Goal: Answer question/provide support: Share knowledge or assist other users

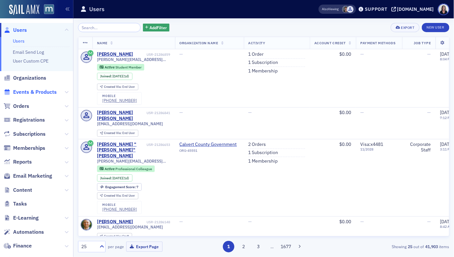
click at [25, 92] on span "Events & Products" at bounding box center [35, 91] width 44 height 7
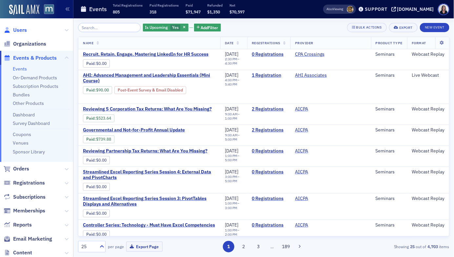
click at [24, 29] on span "Users" at bounding box center [20, 30] width 14 height 7
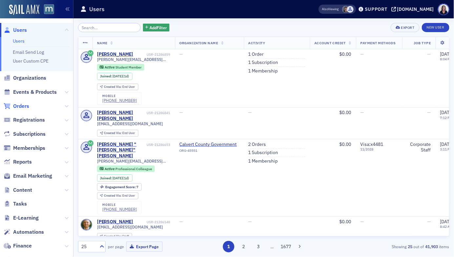
click at [25, 104] on span "Orders" at bounding box center [21, 106] width 16 height 7
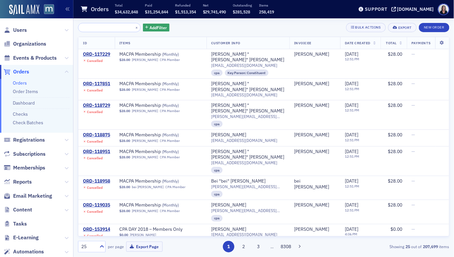
click at [26, 70] on span "Orders" at bounding box center [21, 71] width 16 height 7
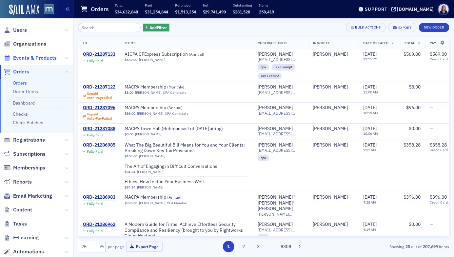
click at [44, 58] on span "Events & Products" at bounding box center [35, 57] width 44 height 7
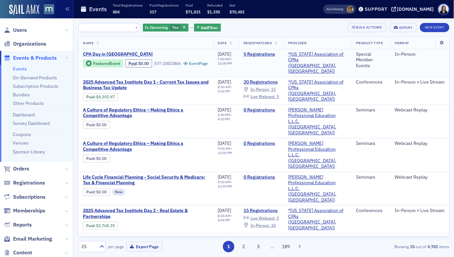
click at [102, 52] on span "CPA Day in Annapolis" at bounding box center [138, 54] width 110 height 6
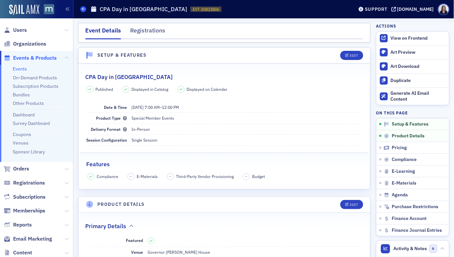
click at [84, 11] on span at bounding box center [83, 9] width 6 height 6
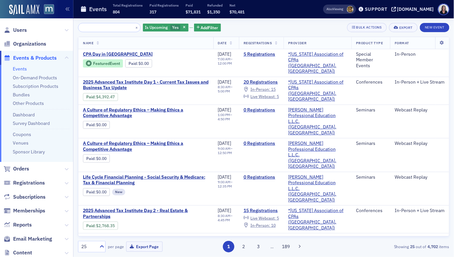
click at [51, 56] on span "Events & Products" at bounding box center [35, 57] width 44 height 7
click at [28, 56] on span "Events & Products" at bounding box center [35, 57] width 44 height 7
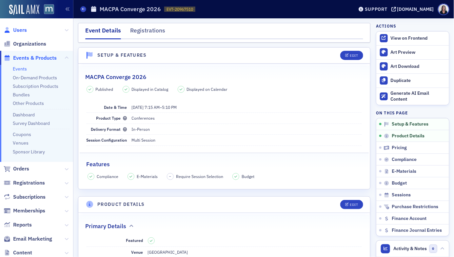
click at [23, 30] on span "Users" at bounding box center [20, 30] width 14 height 7
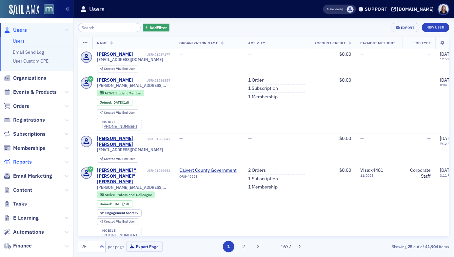
click at [25, 161] on span "Reports" at bounding box center [22, 161] width 19 height 7
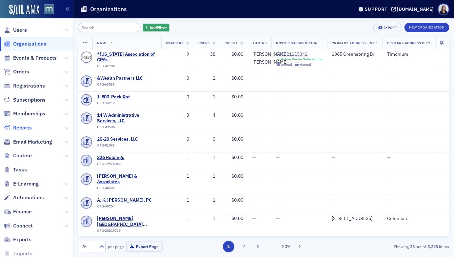
click at [15, 126] on span "Reports" at bounding box center [22, 127] width 19 height 7
click at [19, 127] on span "Reports" at bounding box center [22, 127] width 19 height 7
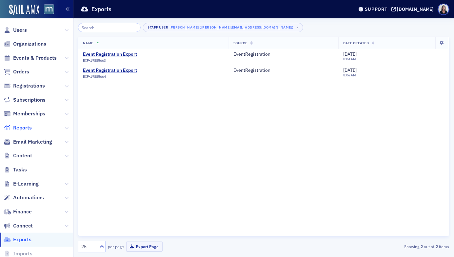
click at [26, 126] on span "Reports" at bounding box center [22, 127] width 19 height 7
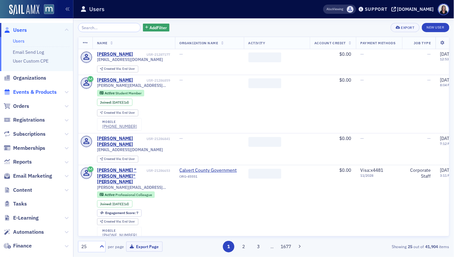
click at [37, 92] on span "Events & Products" at bounding box center [35, 91] width 44 height 7
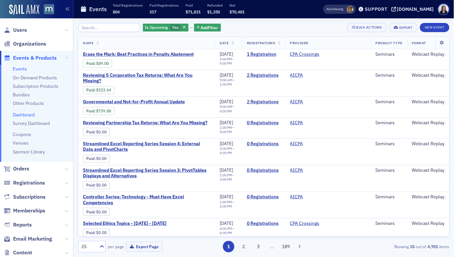
click at [26, 114] on link "Dashboard" at bounding box center [24, 115] width 22 height 6
click at [24, 30] on span "Users" at bounding box center [20, 30] width 14 height 7
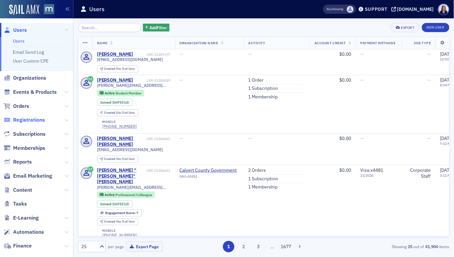
click at [21, 119] on span "Registrations" at bounding box center [29, 119] width 32 height 7
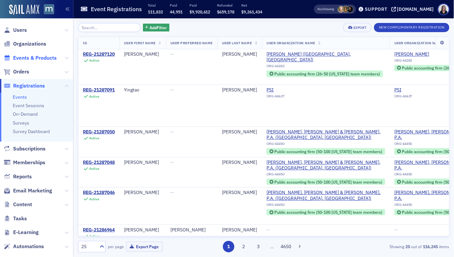
click at [30, 58] on span "Events & Products" at bounding box center [35, 57] width 44 height 7
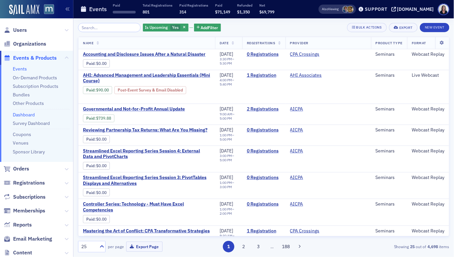
click at [26, 115] on link "Dashboard" at bounding box center [24, 115] width 22 height 6
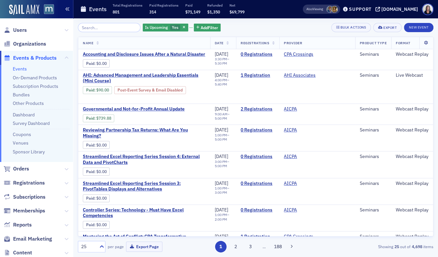
click at [69, 10] on icon "button" at bounding box center [67, 9] width 5 height 5
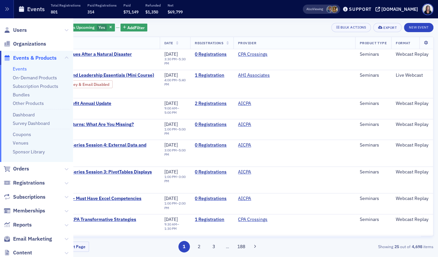
click at [29, 57] on span "Events & Products" at bounding box center [35, 57] width 44 height 7
click at [28, 77] on link "On-Demand Products" at bounding box center [35, 78] width 44 height 6
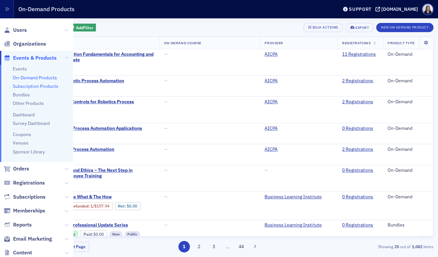
click at [28, 84] on link "Subscription Products" at bounding box center [36, 86] width 46 height 6
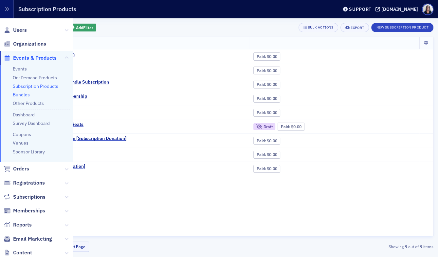
click at [26, 94] on link "Bundles" at bounding box center [21, 95] width 17 height 6
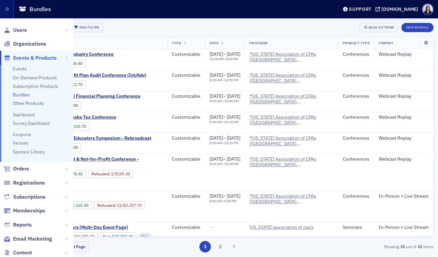
click at [26, 102] on link "Other Products" at bounding box center [28, 103] width 31 height 6
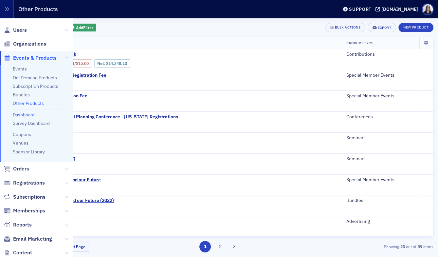
click at [27, 113] on link "Dashboard" at bounding box center [24, 115] width 22 height 6
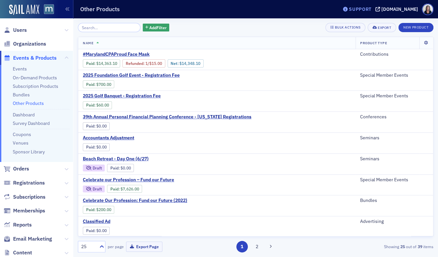
click at [372, 9] on div "Support" at bounding box center [360, 9] width 23 height 6
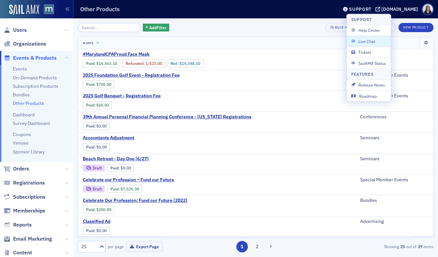
click at [375, 40] on span "Live Chat" at bounding box center [369, 41] width 35 height 6
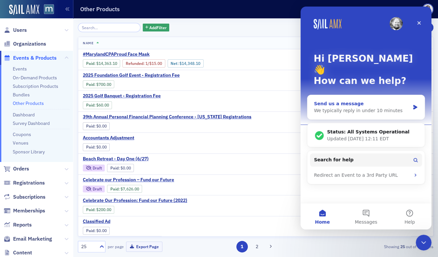
click at [418, 105] on icon "Intercom messenger" at bounding box center [416, 107] width 6 height 5
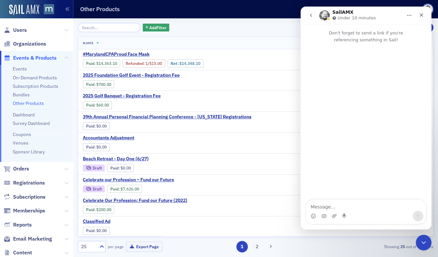
click at [360, 211] on div "Intercom messenger" at bounding box center [366, 216] width 120 height 10
click at [357, 206] on textarea "Message…" at bounding box center [366, 205] width 120 height 11
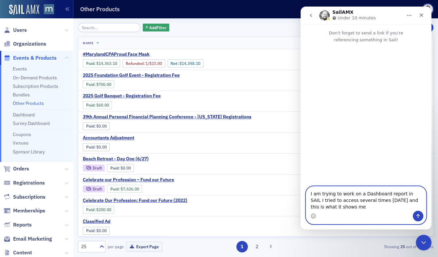
type textarea "I am trying to work on a Dashboard report in SAIL I tried to access several tim…"
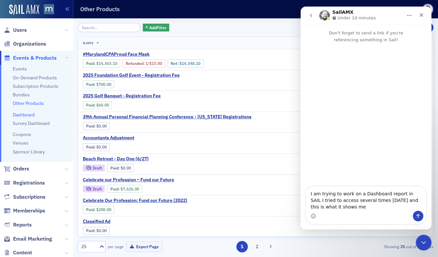
click at [27, 115] on link "Dashboard" at bounding box center [24, 115] width 22 height 6
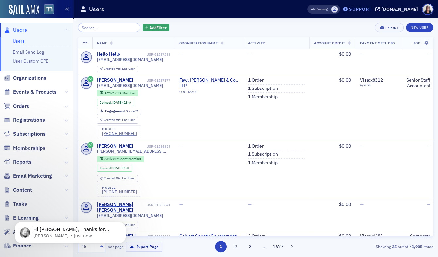
click at [369, 10] on div "Support" at bounding box center [360, 9] width 23 height 6
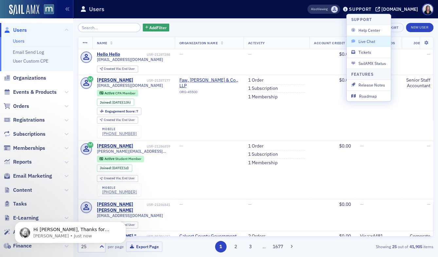
click at [371, 40] on span "Live Chat" at bounding box center [369, 41] width 35 height 6
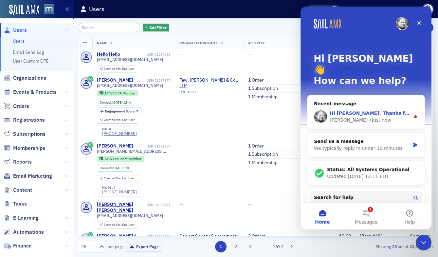
click at [408, 110] on span "Hi Kelly, Thanks for bringing this to our attention, we will work on a fix." at bounding box center [438, 112] width 216 height 5
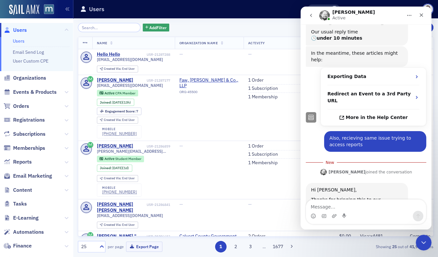
scroll to position [101, 0]
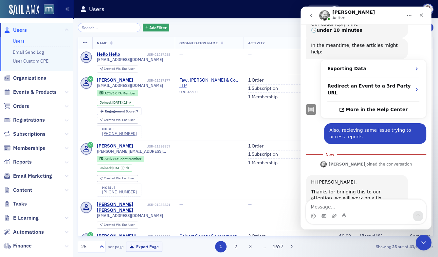
click at [352, 206] on textarea "Message…" at bounding box center [366, 205] width 120 height 11
type textarea "Thank you"
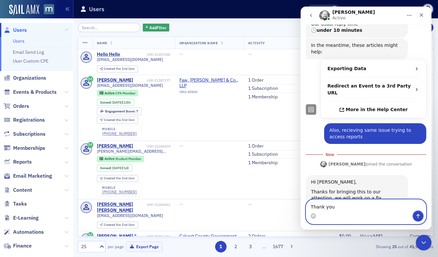
click at [419, 219] on button "Send a message…" at bounding box center [418, 216] width 10 height 10
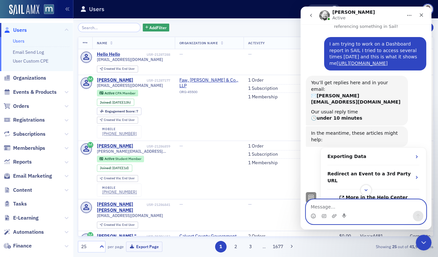
scroll to position [0, 0]
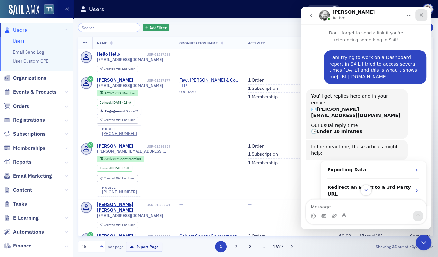
click at [422, 17] on icon "Close" at bounding box center [421, 14] width 5 height 5
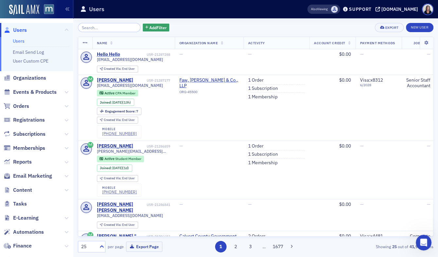
scroll to position [110, 0]
click at [47, 92] on span "Events & Products" at bounding box center [35, 91] width 44 height 7
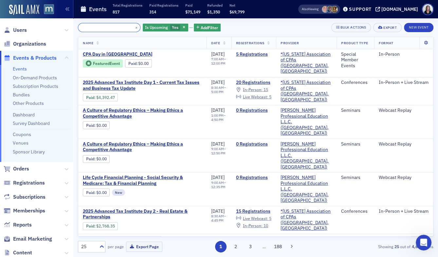
scroll to position [110, 0]
click at [33, 59] on span "Events & Products" at bounding box center [35, 57] width 44 height 7
click at [39, 182] on span "Registrations" at bounding box center [29, 182] width 32 height 7
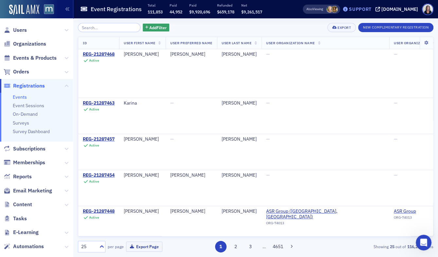
click at [366, 8] on div "Support" at bounding box center [360, 9] width 23 height 6
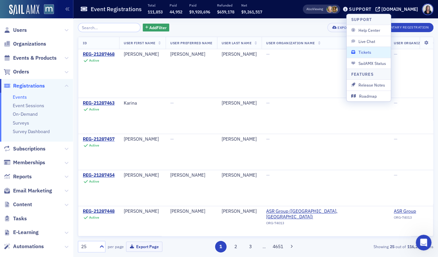
click at [368, 51] on span "Tickets" at bounding box center [369, 52] width 35 height 6
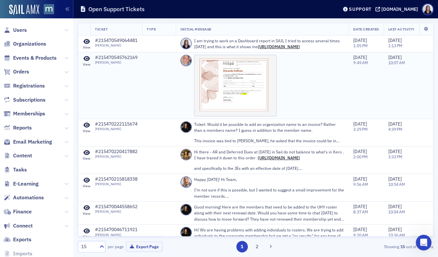
click at [259, 101] on img at bounding box center [235, 86] width 83 height 62
click at [87, 67] on div "View" at bounding box center [87, 64] width 8 height 4
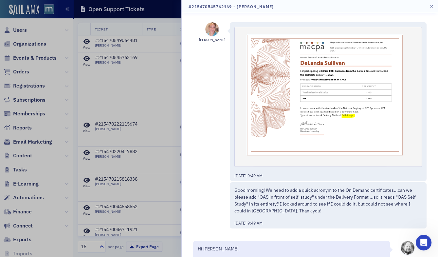
click at [220, 128] on div "Dee Sullivan" at bounding box center [212, 101] width 26 height 159
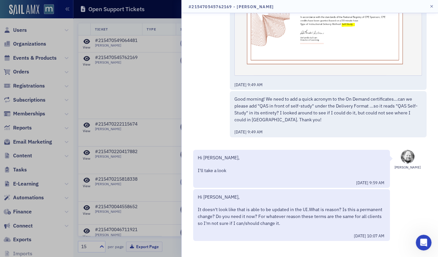
scroll to position [92, 0]
click at [171, 105] on div at bounding box center [219, 128] width 438 height 257
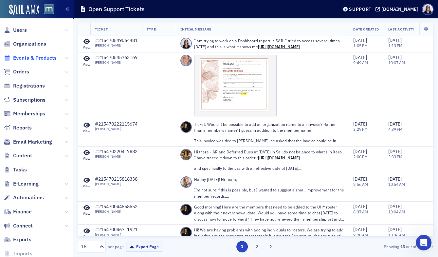
click at [51, 58] on span "Events & Products" at bounding box center [35, 57] width 44 height 7
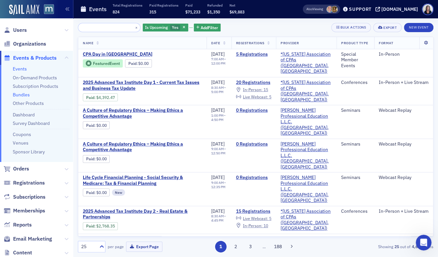
click at [28, 94] on link "Bundles" at bounding box center [21, 95] width 17 height 6
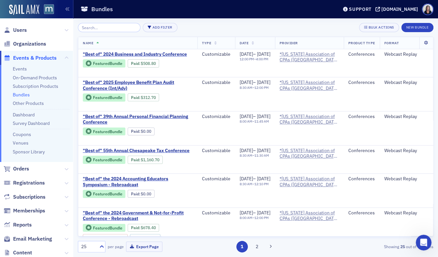
click at [29, 57] on span "Events & Products" at bounding box center [35, 57] width 44 height 7
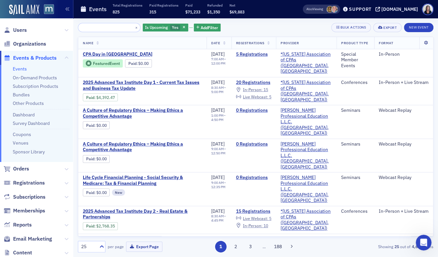
scroll to position [110, 0]
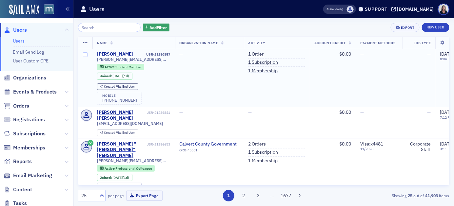
click at [317, 87] on td "$0.00" at bounding box center [333, 78] width 46 height 58
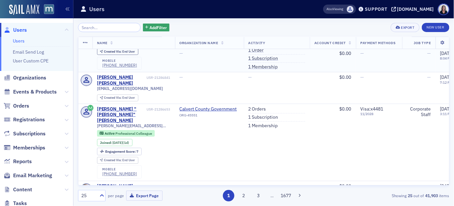
scroll to position [35, 0]
click at [36, 93] on span "Events & Products" at bounding box center [35, 91] width 44 height 7
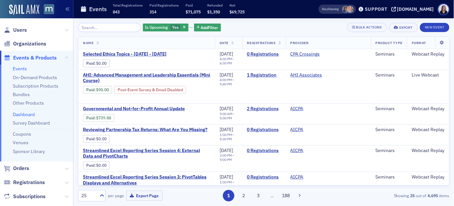
click at [29, 113] on link "Dashboard" at bounding box center [24, 115] width 22 height 6
click at [20, 29] on span "Users" at bounding box center [20, 30] width 14 height 7
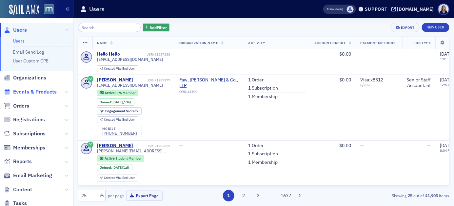
click at [43, 91] on span "Events & Products" at bounding box center [35, 91] width 44 height 7
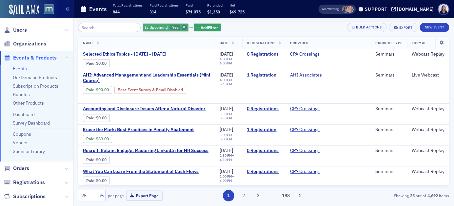
click at [182, 26] on span "button" at bounding box center [185, 28] width 6 height 6
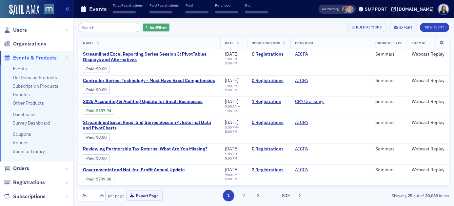
click at [160, 28] on span "Add Filter" at bounding box center [157, 28] width 17 height 6
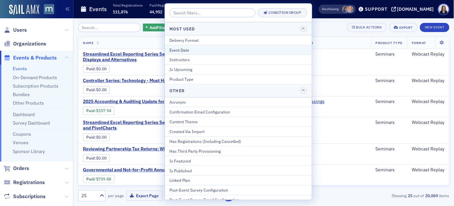
click at [183, 50] on div "Event Date" at bounding box center [238, 50] width 138 height 6
select select "7"
select select "2025"
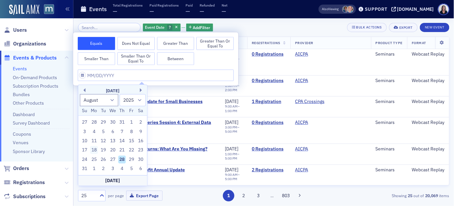
click at [96, 150] on div "18" at bounding box center [94, 150] width 8 height 8
type input "08/18/2025"
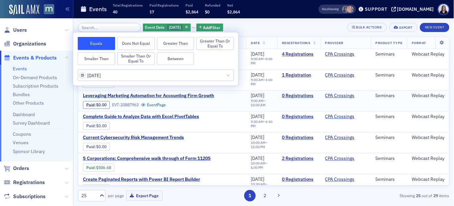
click at [226, 101] on div "Leveraging Marketing Automation for Accounting Firm Growth Paid : $0.00 EVT-208…" at bounding box center [162, 101] width 159 height 16
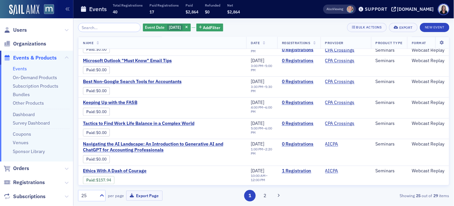
scroll to position [394, 0]
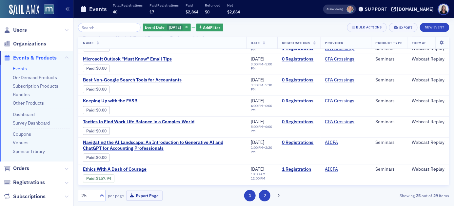
click at [265, 196] on button "2" at bounding box center [264, 195] width 11 height 11
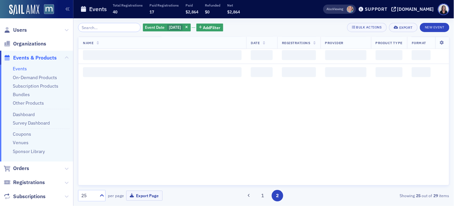
scroll to position [0, 0]
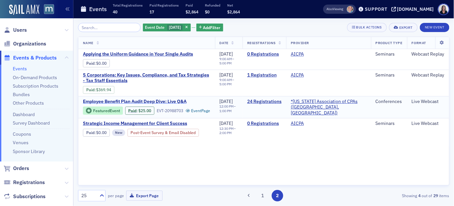
click at [171, 102] on span "Employee Benefit Plan Audit Deep Dive: Live Q&A" at bounding box center [138, 102] width 110 height 6
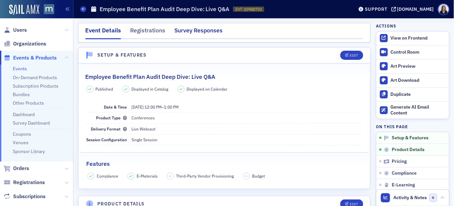
click at [196, 32] on div "Survey Responses" at bounding box center [198, 32] width 48 height 12
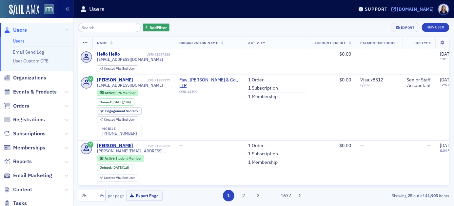
click at [423, 11] on div "[DOMAIN_NAME]" at bounding box center [415, 9] width 37 height 6
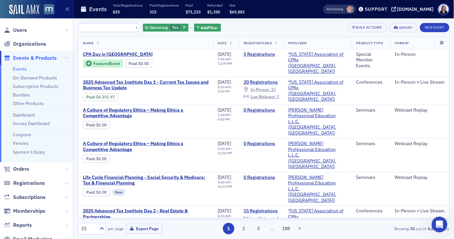
scroll to position [129, 0]
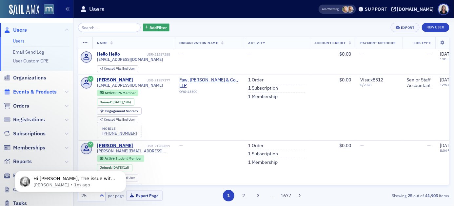
click at [48, 91] on span "Events & Products" at bounding box center [35, 91] width 44 height 7
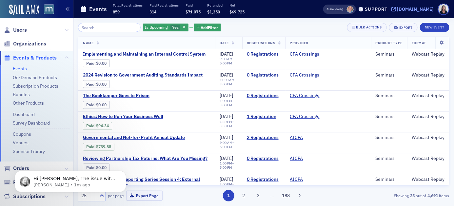
click at [426, 10] on div "[DOMAIN_NAME]" at bounding box center [415, 9] width 37 height 6
click at [412, 8] on div "[DOMAIN_NAME]" at bounding box center [415, 9] width 37 height 6
click at [24, 29] on span "Users" at bounding box center [20, 30] width 14 height 7
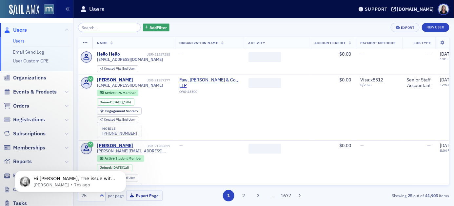
click at [97, 28] on input "search" at bounding box center [109, 27] width 63 height 9
type input "B"
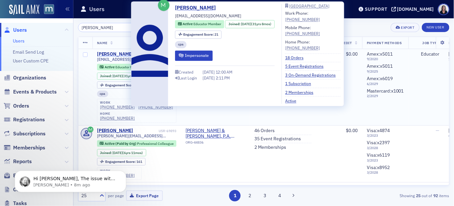
type input "Donna Borowic"
click at [122, 54] on div "Donna Borowicz" at bounding box center [115, 54] width 36 height 6
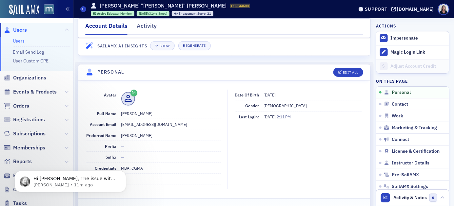
scroll to position [37, 0]
drag, startPoint x: 172, startPoint y: 123, endPoint x: 118, endPoint y: 122, distance: 54.1
click at [118, 122] on div "Account Email dborowicz@comcast.net" at bounding box center [154, 124] width 134 height 11
copy dd "dborowicz@comcast.net"
click at [34, 92] on span "Events & Products" at bounding box center [35, 91] width 44 height 7
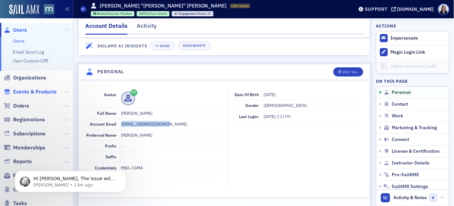
click at [34, 92] on span "Events & Products" at bounding box center [35, 91] width 44 height 7
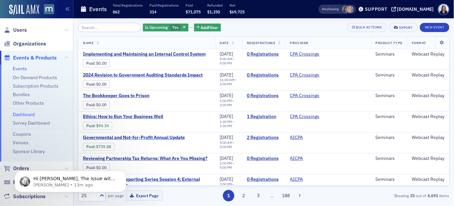
click at [27, 115] on link "Dashboard" at bounding box center [24, 115] width 22 height 6
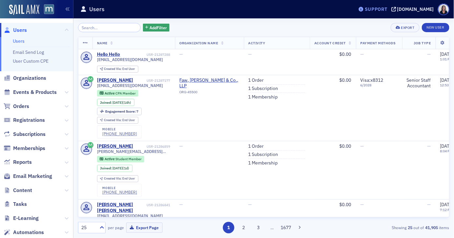
click at [387, 8] on div "Support" at bounding box center [376, 9] width 23 height 6
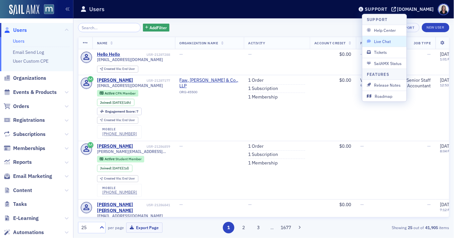
click at [388, 41] on span "Live Chat" at bounding box center [384, 41] width 35 height 6
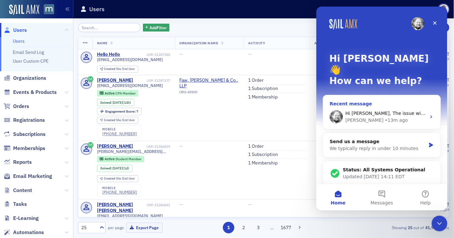
click at [428, 114] on icon "Intercom messenger" at bounding box center [430, 116] width 5 height 5
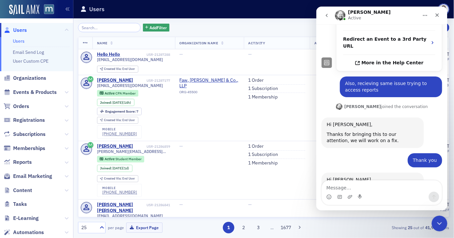
scroll to position [159, 0]
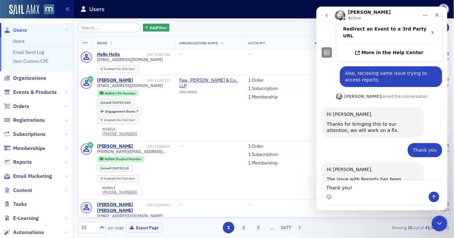
type textarea "Thank you!"
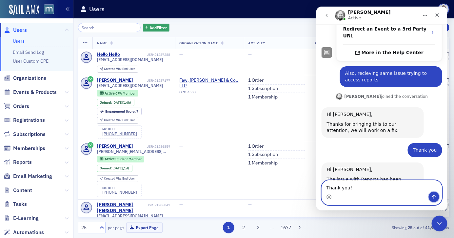
click at [435, 196] on icon "Send a message…" at bounding box center [433, 196] width 5 height 5
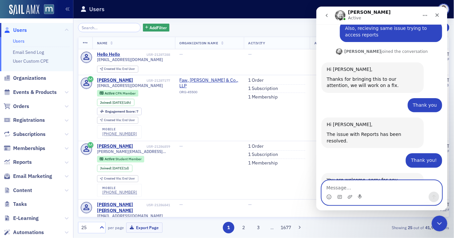
scroll to position [204, 0]
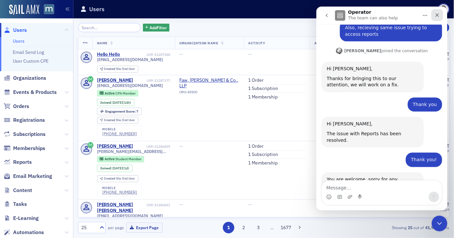
click at [436, 15] on icon "Close" at bounding box center [437, 15] width 4 height 4
